Goal: Transaction & Acquisition: Purchase product/service

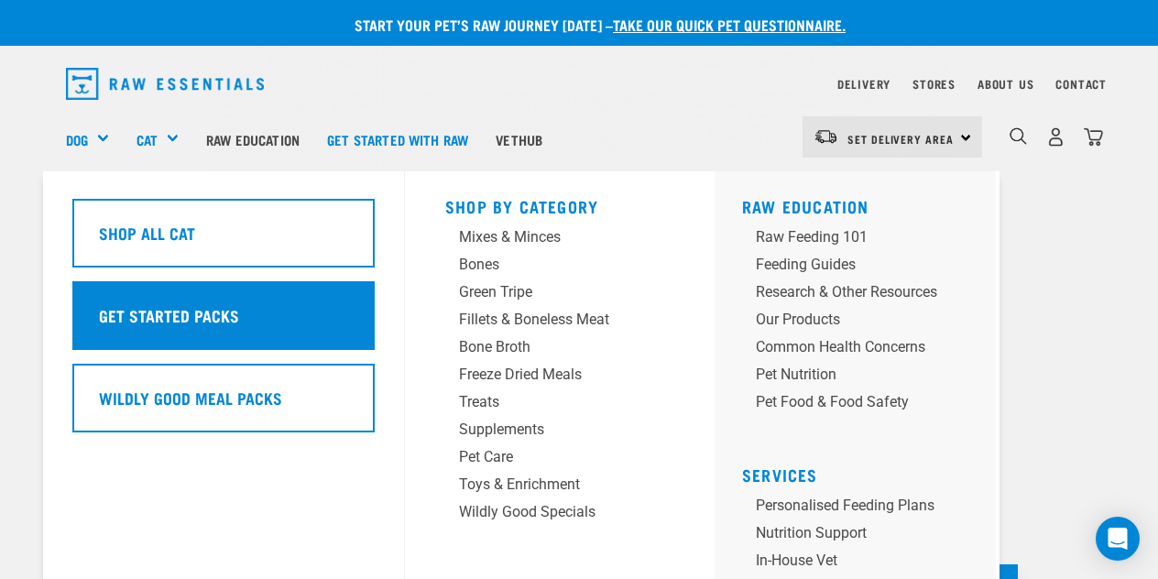
click at [246, 334] on div "Get Started Packs" at bounding box center [223, 315] width 302 height 69
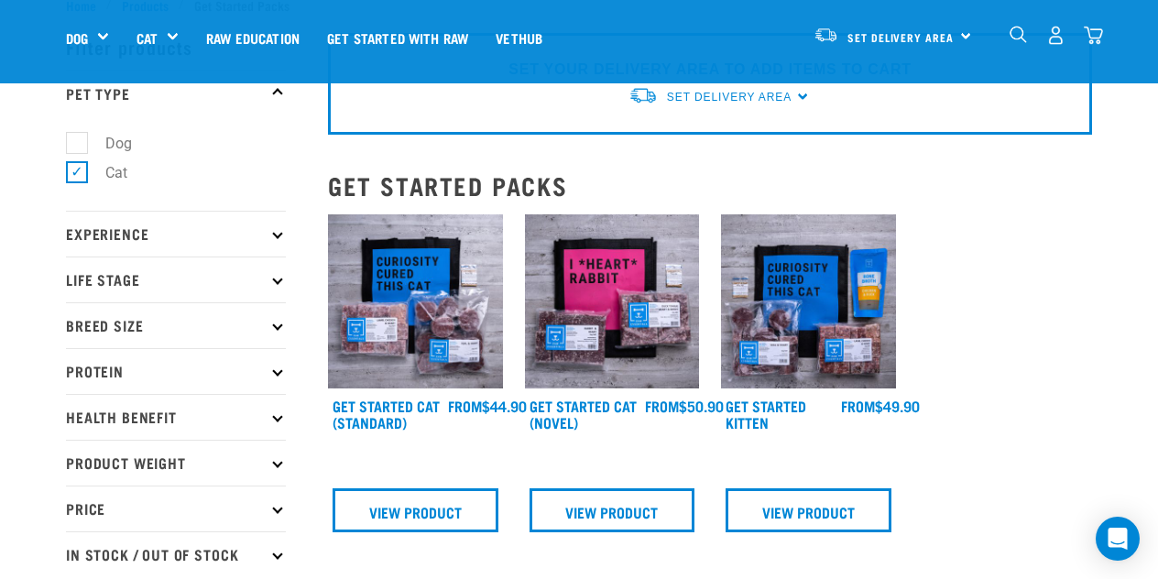
scroll to position [59, 0]
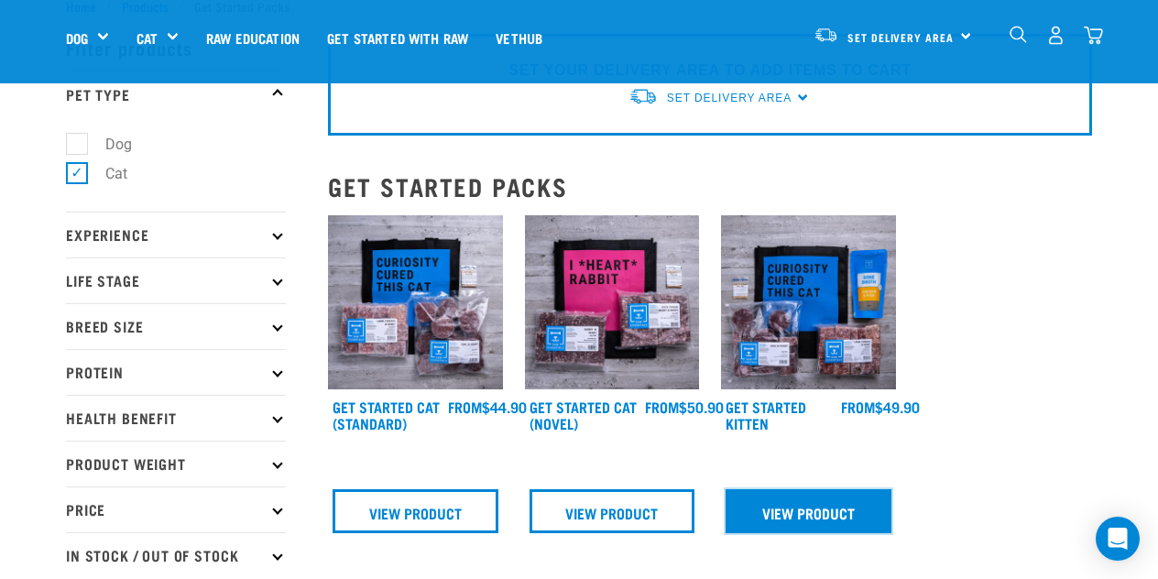
click at [790, 504] on link "View Product" at bounding box center [809, 511] width 166 height 44
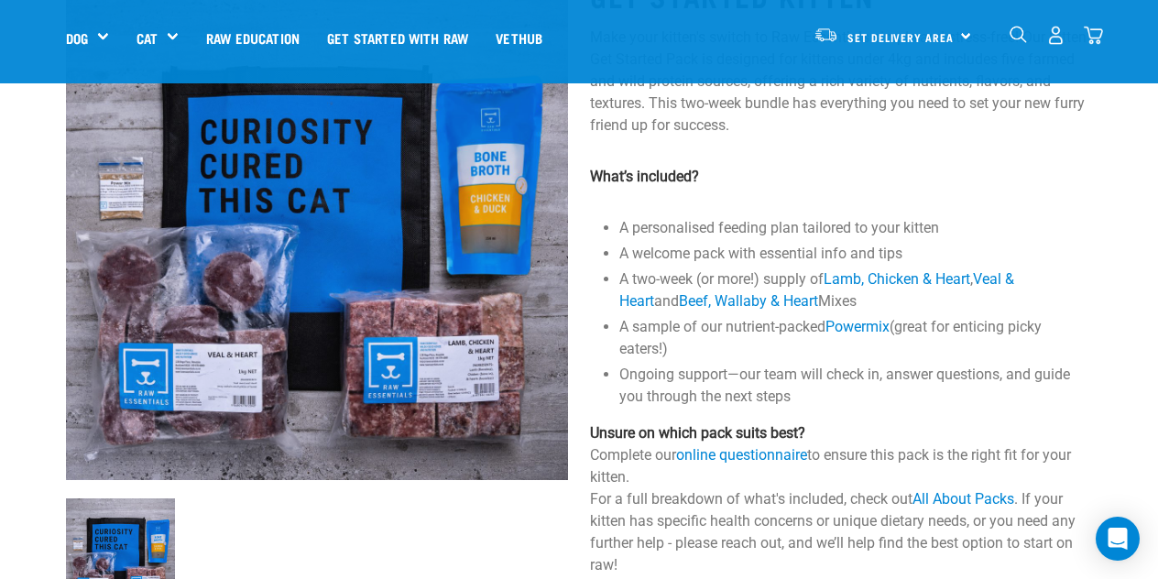
scroll to position [149, 0]
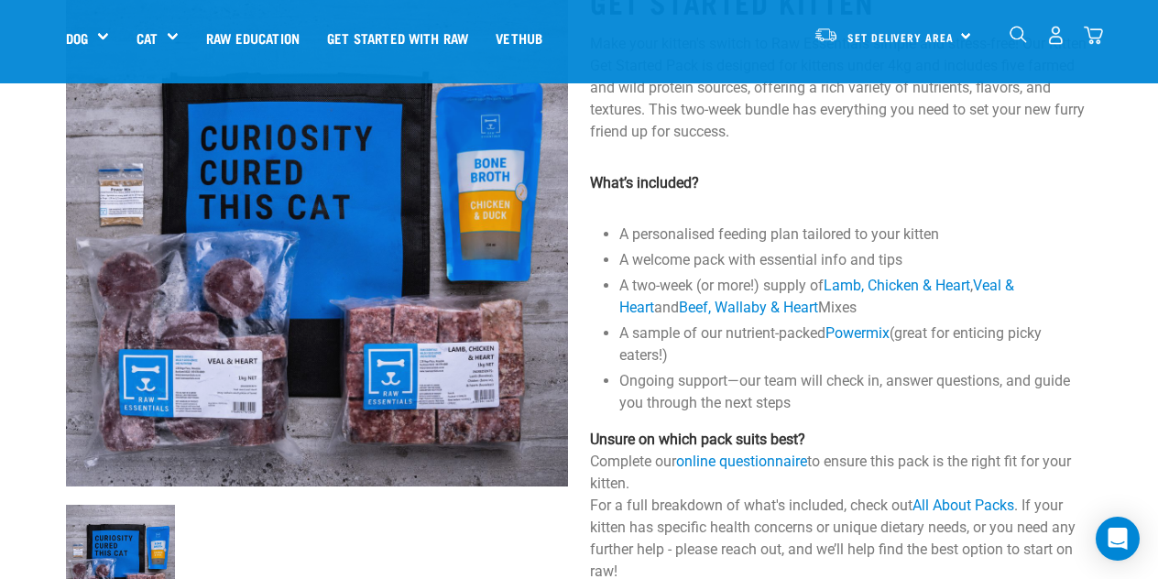
click at [1083, 289] on li "A two-week (or more!) supply of Lamb, Chicken & Heart , Veal & Heart and Beef, …" at bounding box center [856, 297] width 473 height 44
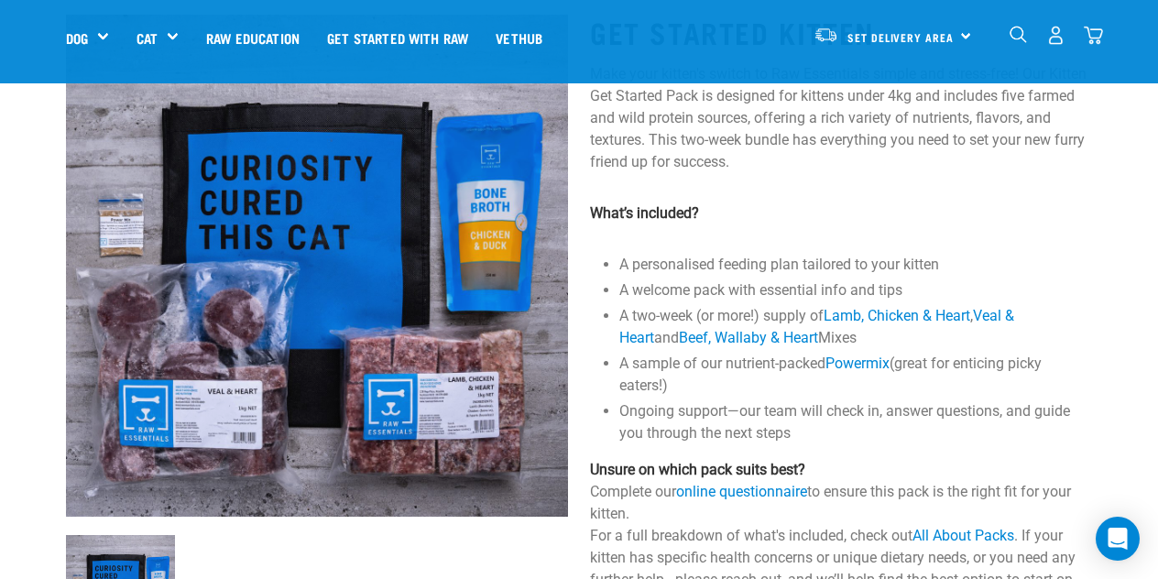
scroll to position [0, 0]
